Goal: Information Seeking & Learning: Find contact information

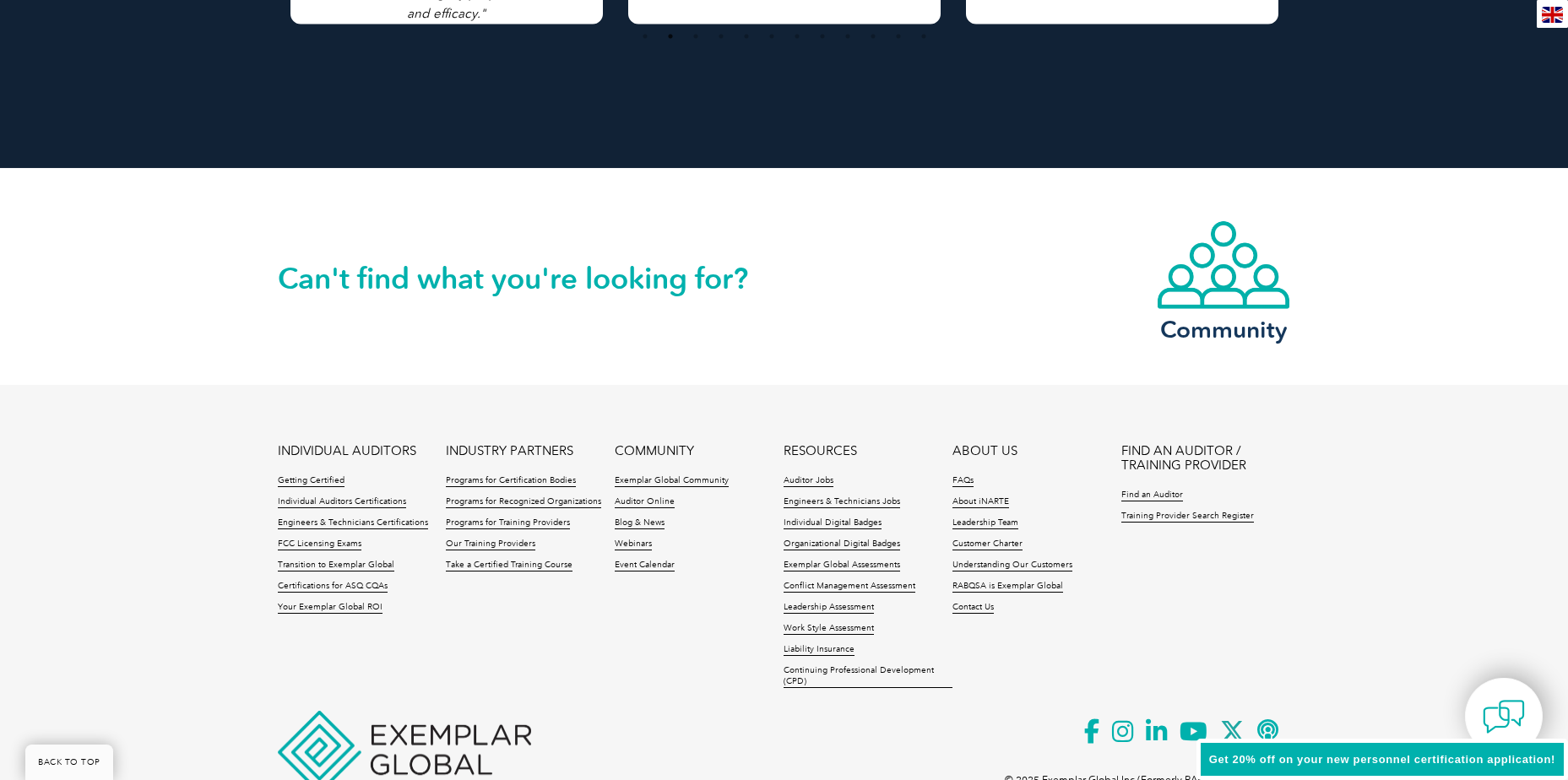
scroll to position [3845, 0]
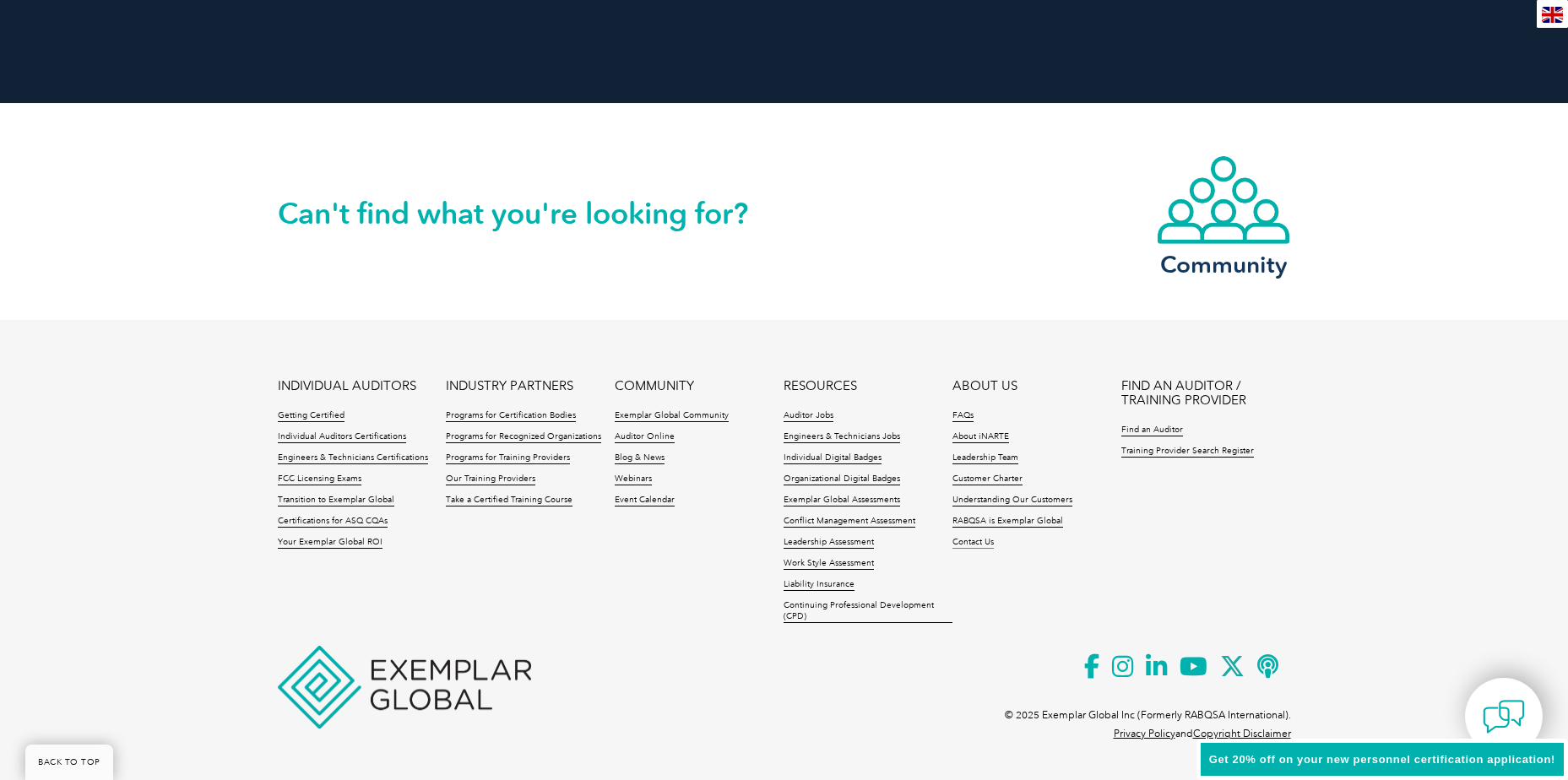
click at [980, 542] on link "Contact Us" at bounding box center [973, 543] width 41 height 12
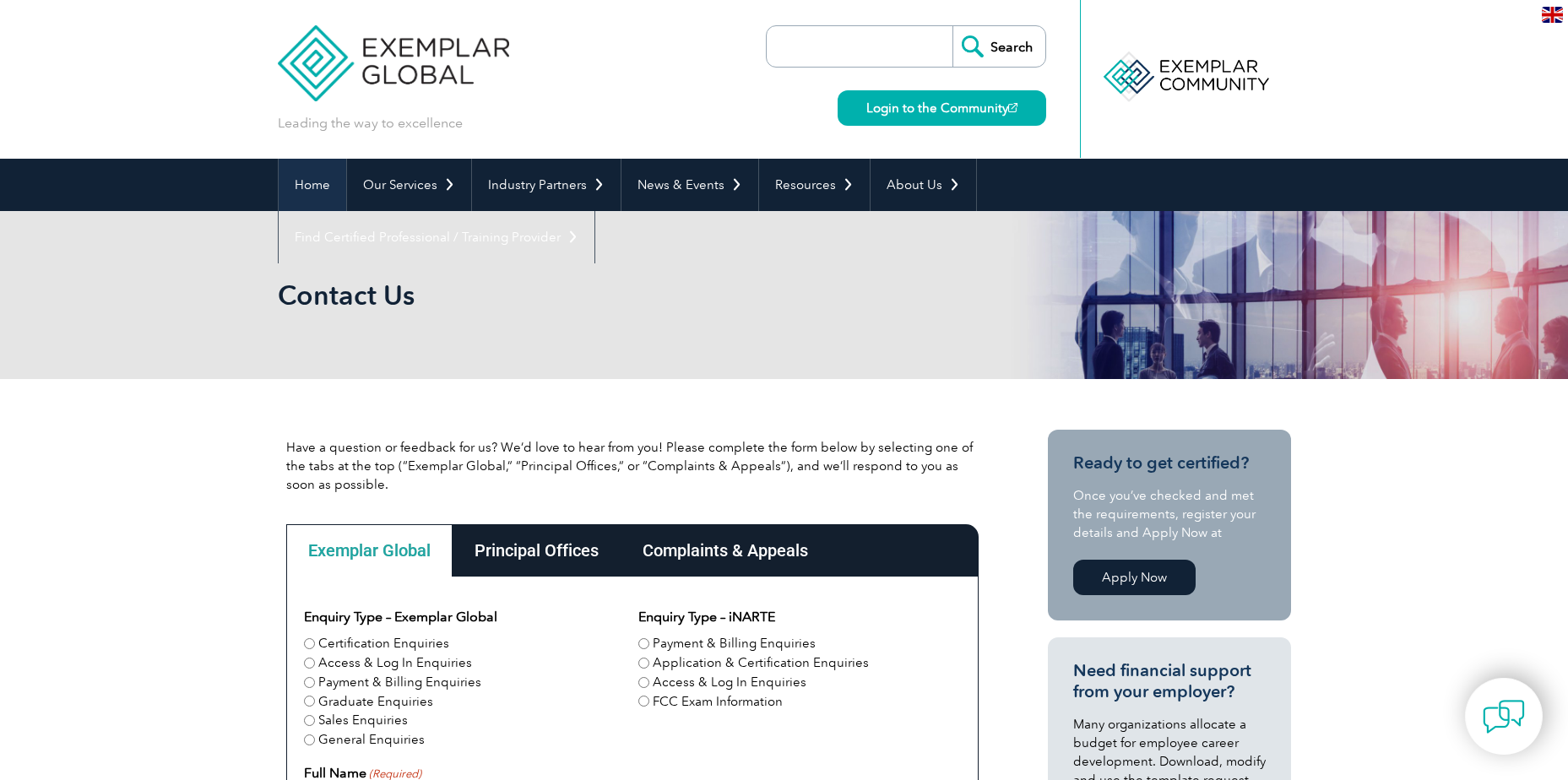
click at [322, 185] on link "Home" at bounding box center [312, 185] width 68 height 52
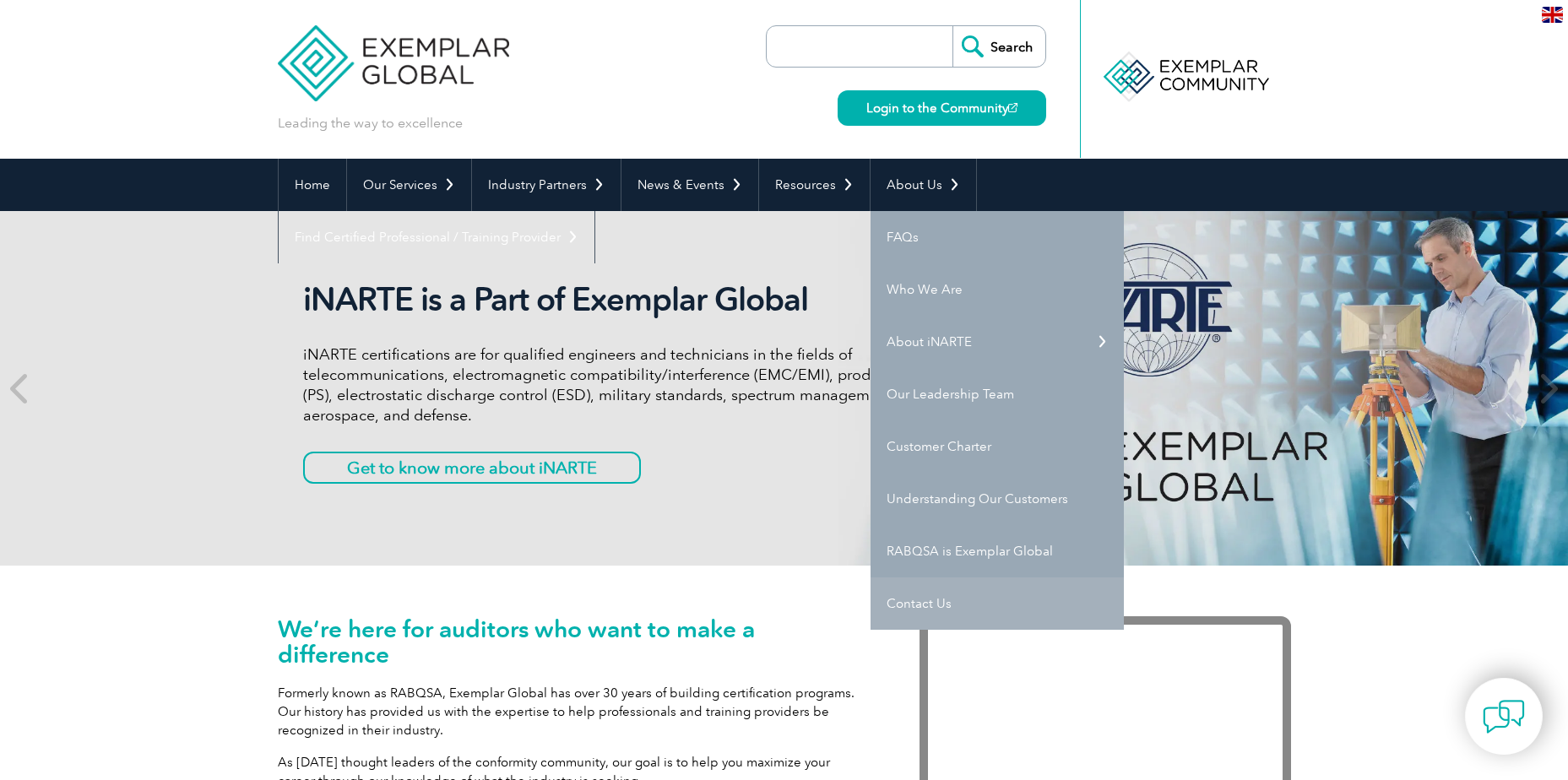
click at [889, 606] on link "Contact Us" at bounding box center [997, 603] width 253 height 52
